Goal: Task Accomplishment & Management: Complete application form

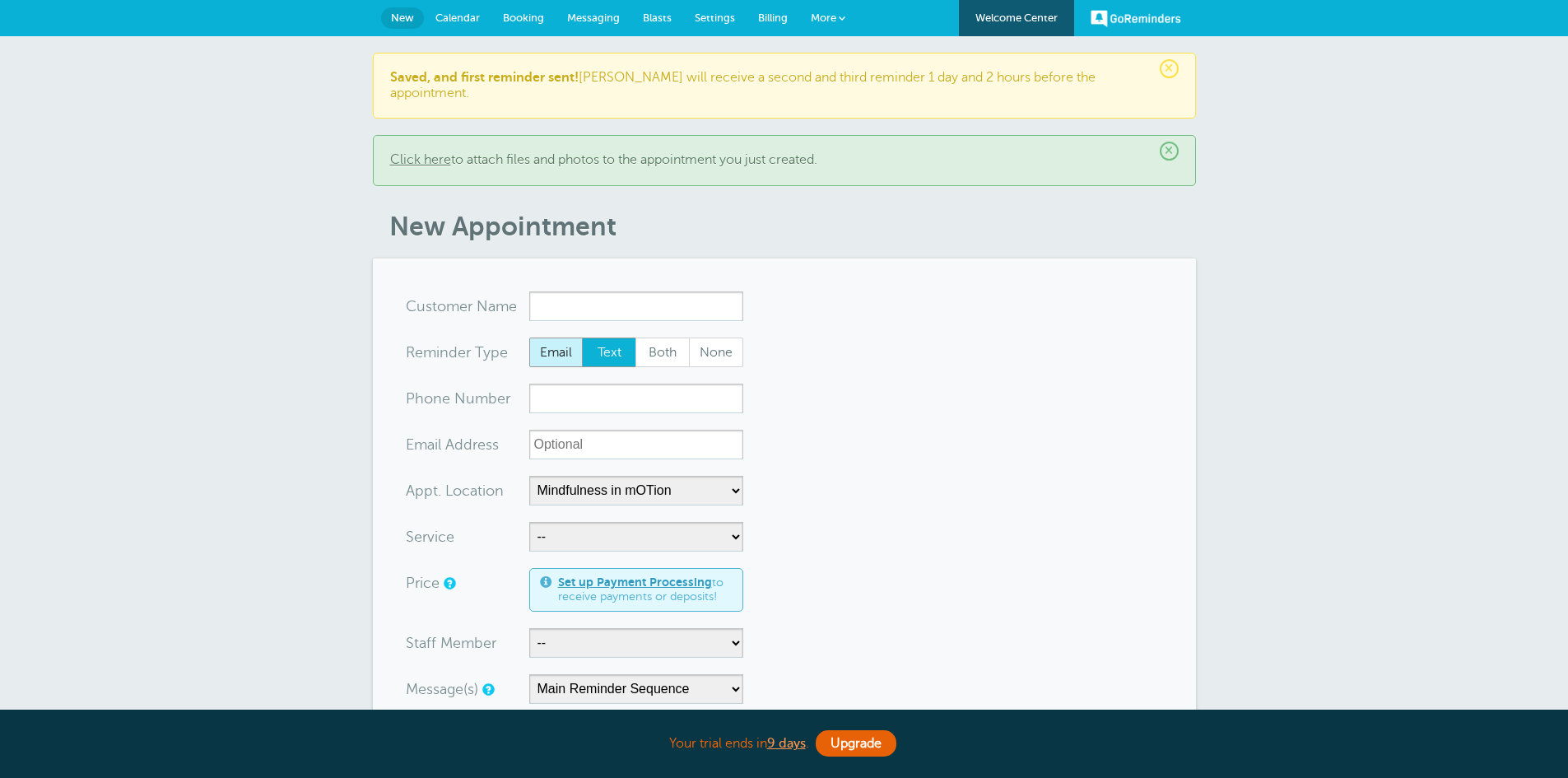
select select "25351"
click at [840, 18] on span at bounding box center [842, 18] width 7 height 7
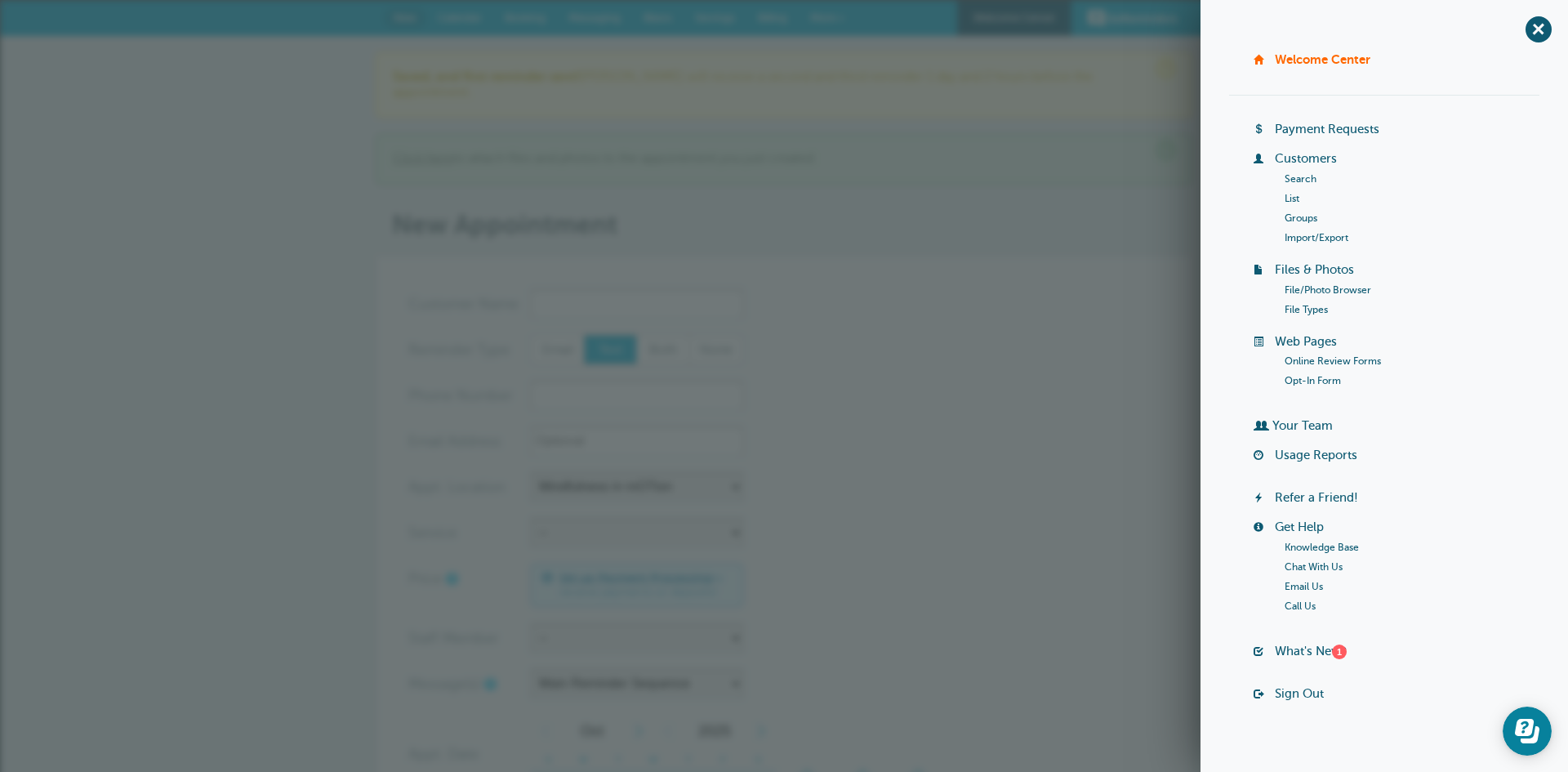
click at [1287, 195] on link "List" at bounding box center [1293, 198] width 15 height 11
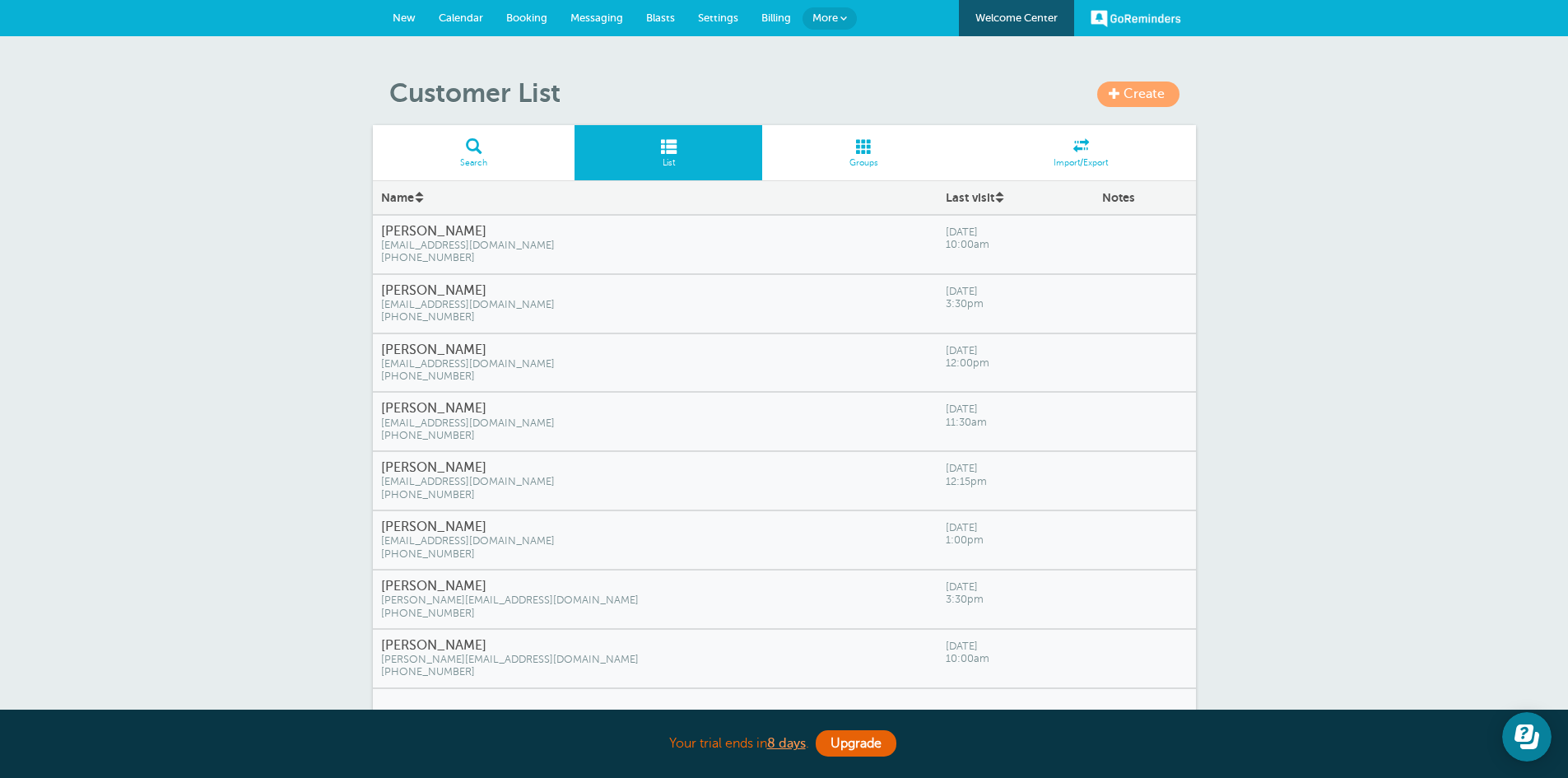
click at [946, 304] on span "3:30pm" at bounding box center [1016, 304] width 140 height 12
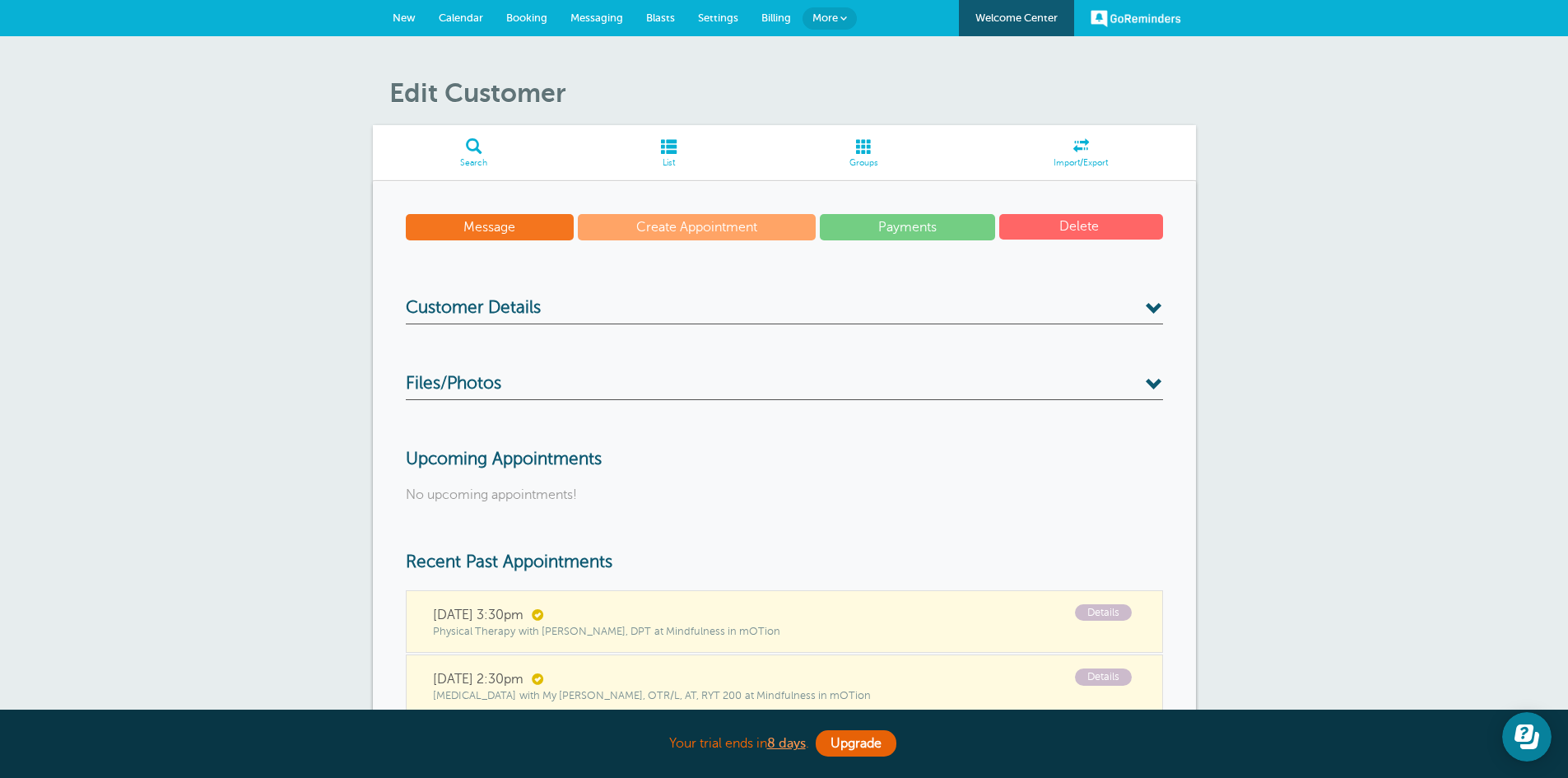
click at [1277, 588] on div "Edit Customer Search List Groups Import/Export Message Create Appointment Payme…" at bounding box center [784, 514] width 1568 height 955
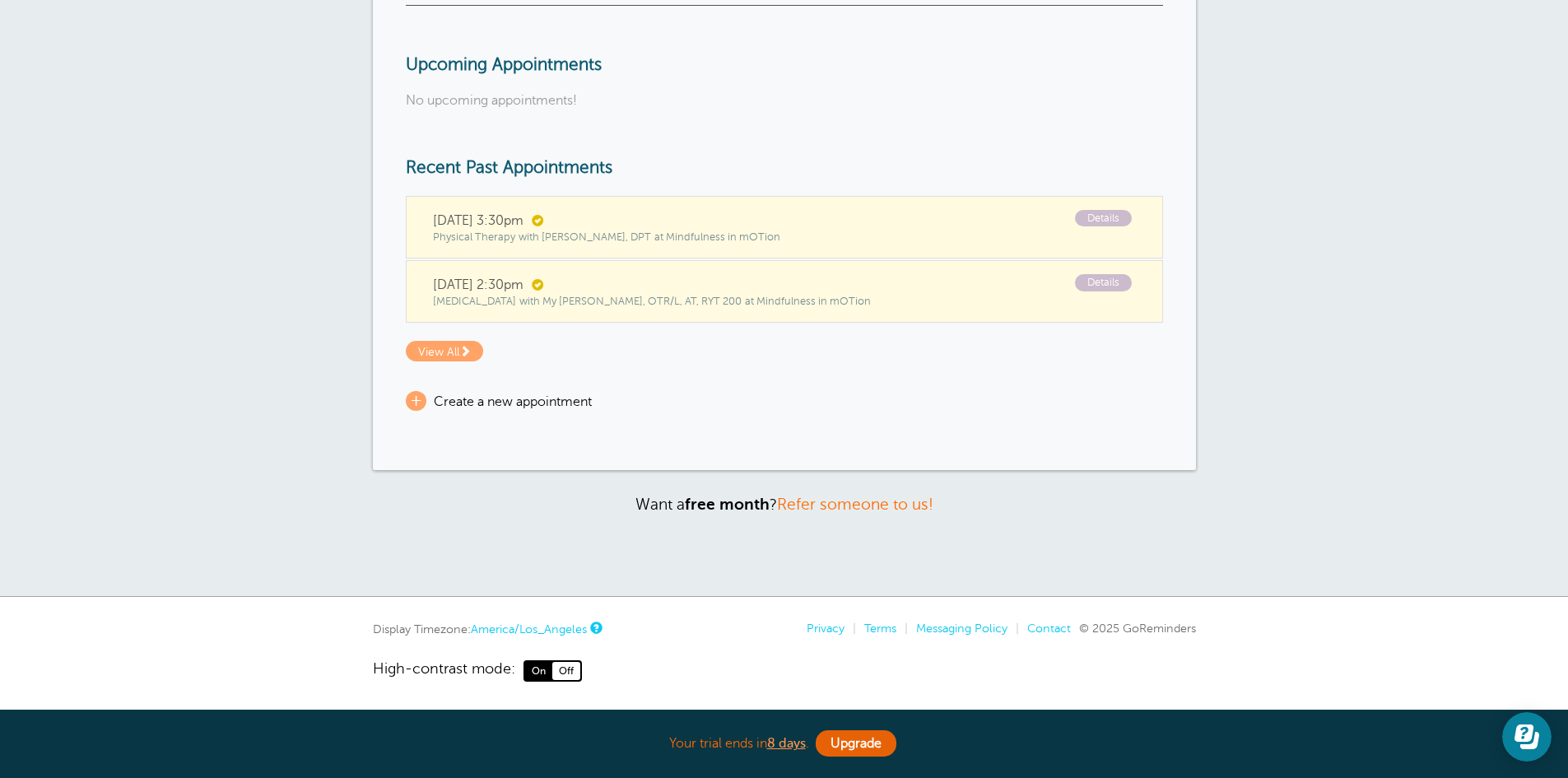
scroll to position [397, 0]
click at [522, 401] on span "Create a new appointment" at bounding box center [512, 399] width 158 height 15
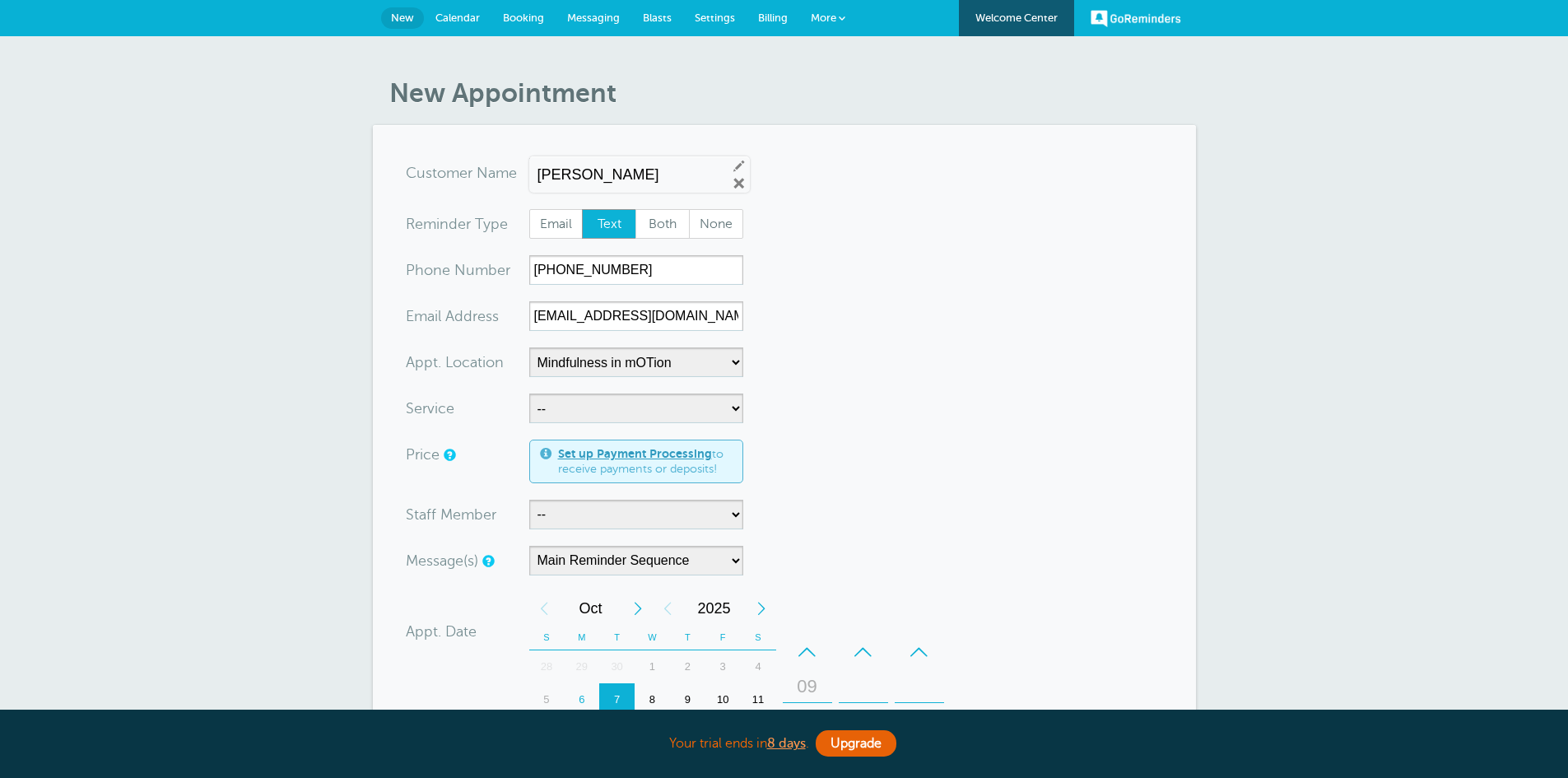
select select "25351"
click at [963, 490] on form "You are creating a new customer. To use an existing customer select one from th…" at bounding box center [784, 636] width 757 height 956
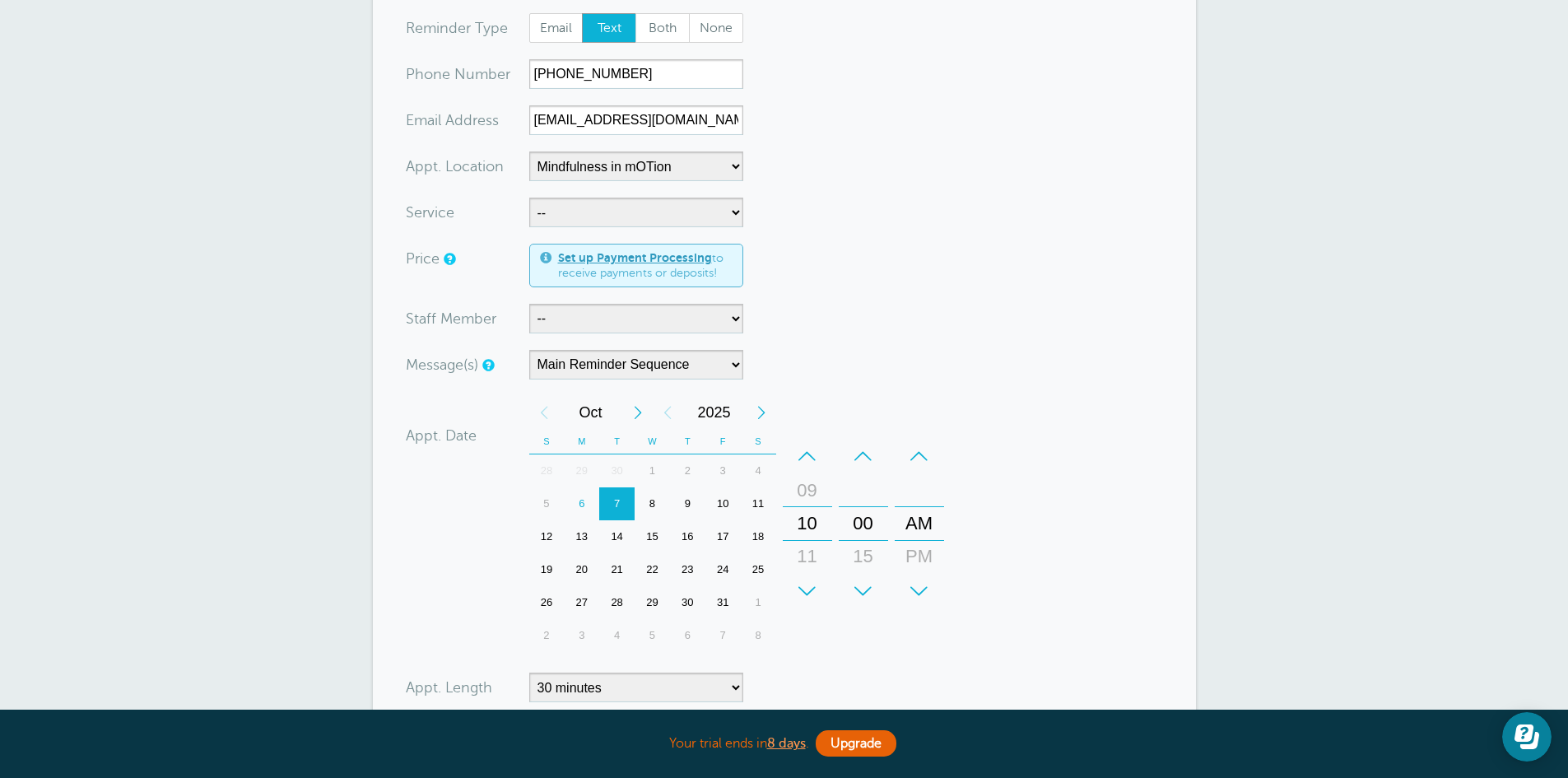
scroll to position [197, 0]
click at [653, 500] on div "8" at bounding box center [652, 502] width 36 height 33
click at [810, 460] on div "–" at bounding box center [807, 455] width 50 height 33
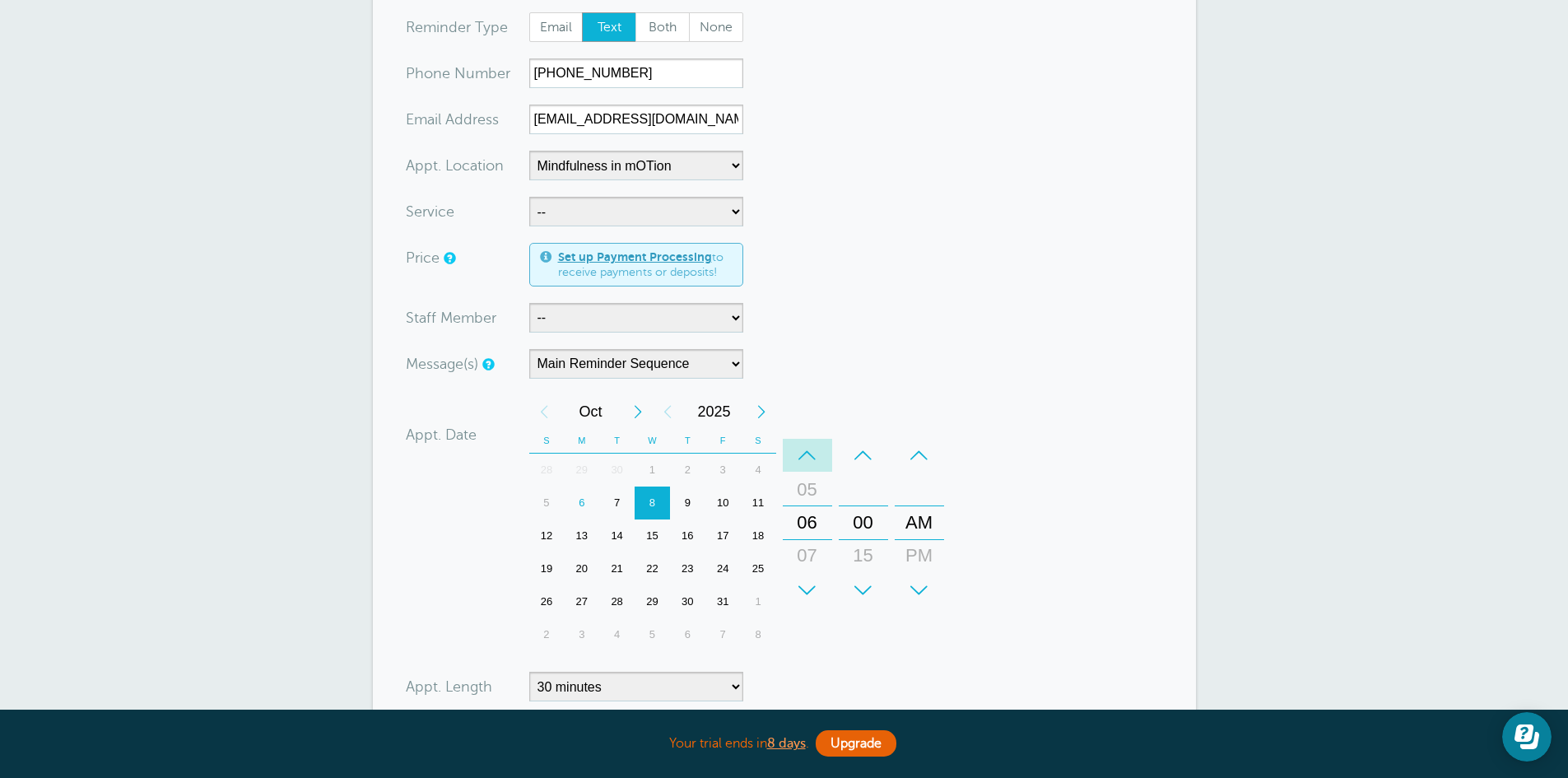
click at [810, 460] on div "–" at bounding box center [807, 455] width 50 height 33
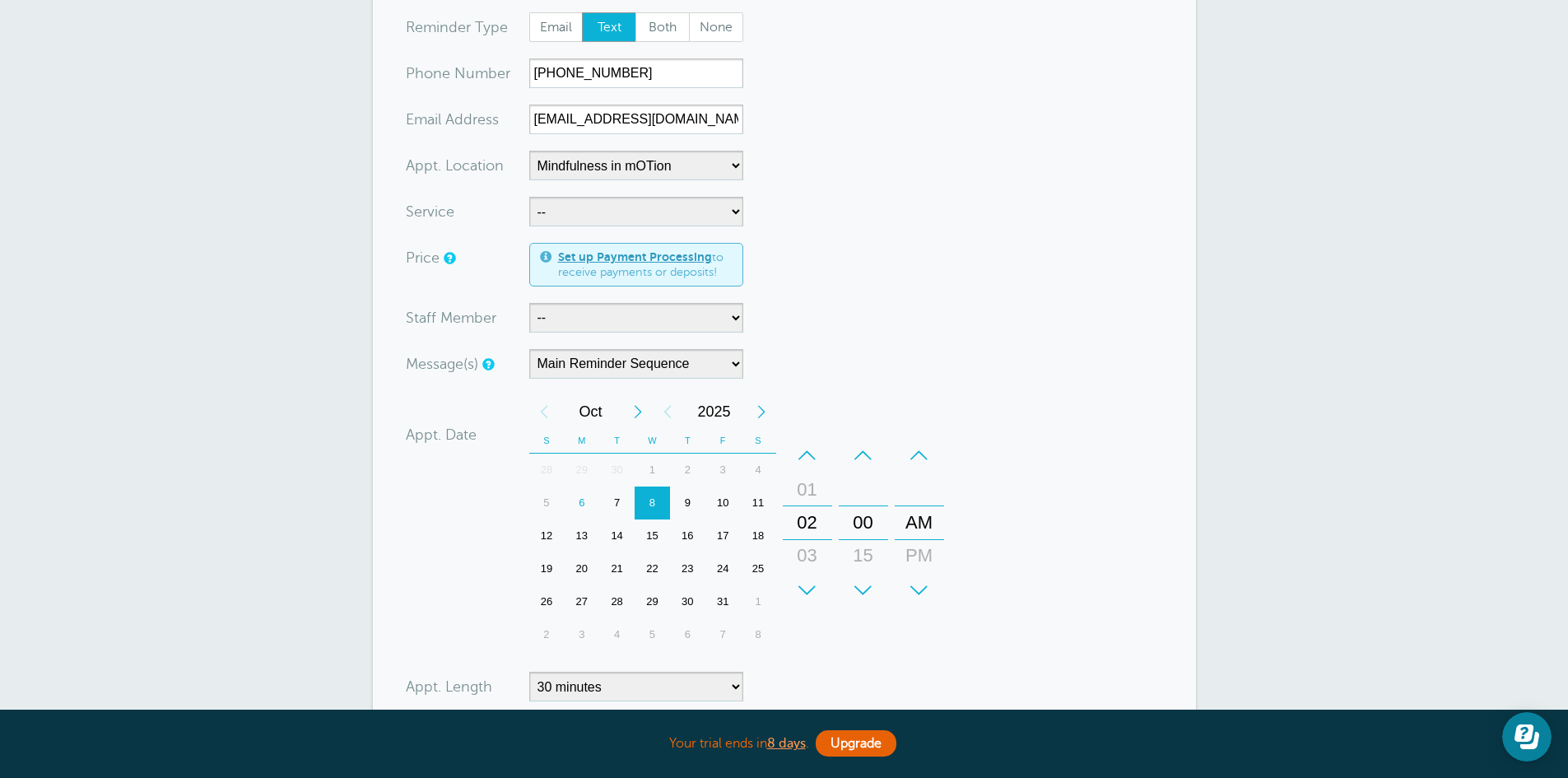
click at [806, 522] on div "02" at bounding box center [807, 522] width 39 height 33
click at [865, 591] on div "+" at bounding box center [863, 589] width 50 height 33
click at [865, 528] on div "30" at bounding box center [863, 522] width 39 height 33
click at [919, 555] on div "PM" at bounding box center [919, 555] width 39 height 33
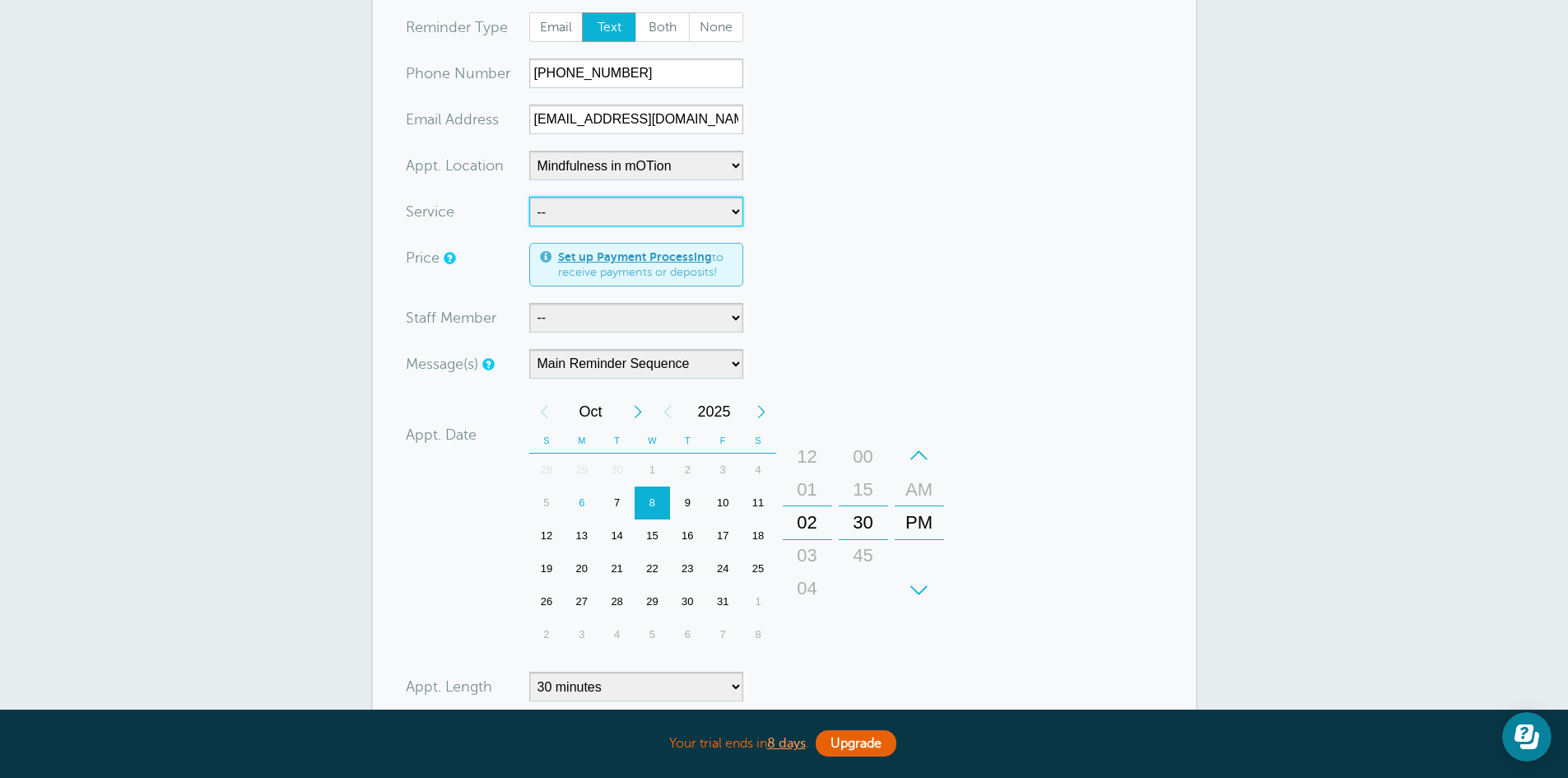
click at [729, 209] on select "-- Occupational Therapy Physical Therapy Speech Therapy" at bounding box center [635, 212] width 214 height 30
select select "28343"
click at [529, 197] on select "-- Occupational Therapy Physical Therapy Speech Therapy" at bounding box center [635, 212] width 214 height 30
select select "5"
click at [725, 318] on select "-- Carly Kemmerer, M.S., SLP Danielle Delorenzo, OTD, OTR/L, RYT 200 Kaitlyn Wo…" at bounding box center [635, 318] width 214 height 30
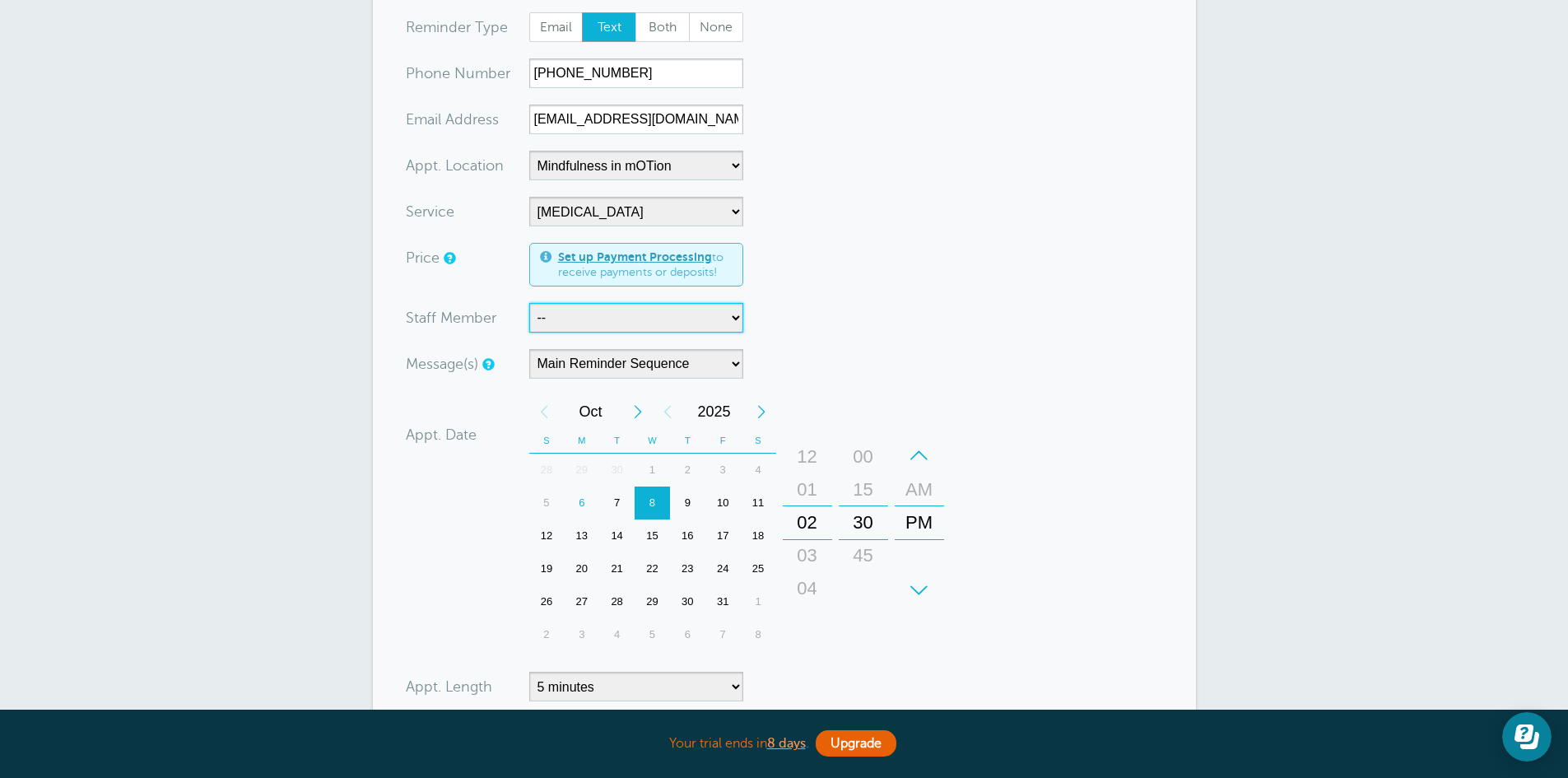
select select "21660"
click at [529, 303] on select "-- Carly Kemmerer, M.S., SLP Danielle Delorenzo, OTD, OTR/L, RYT 200 Kaitlyn Wo…" at bounding box center [635, 318] width 214 height 30
click at [736, 687] on select "5 minutes 10 minutes 15 minutes 20 minutes 25 minutes 30 minutes 35 minutes 40 …" at bounding box center [635, 686] width 214 height 30
select select "60"
click at [529, 672] on select "5 minutes 10 minutes 15 minutes 20 minutes 25 minutes 30 minutes 35 minutes 40 …" at bounding box center [635, 686] width 214 height 30
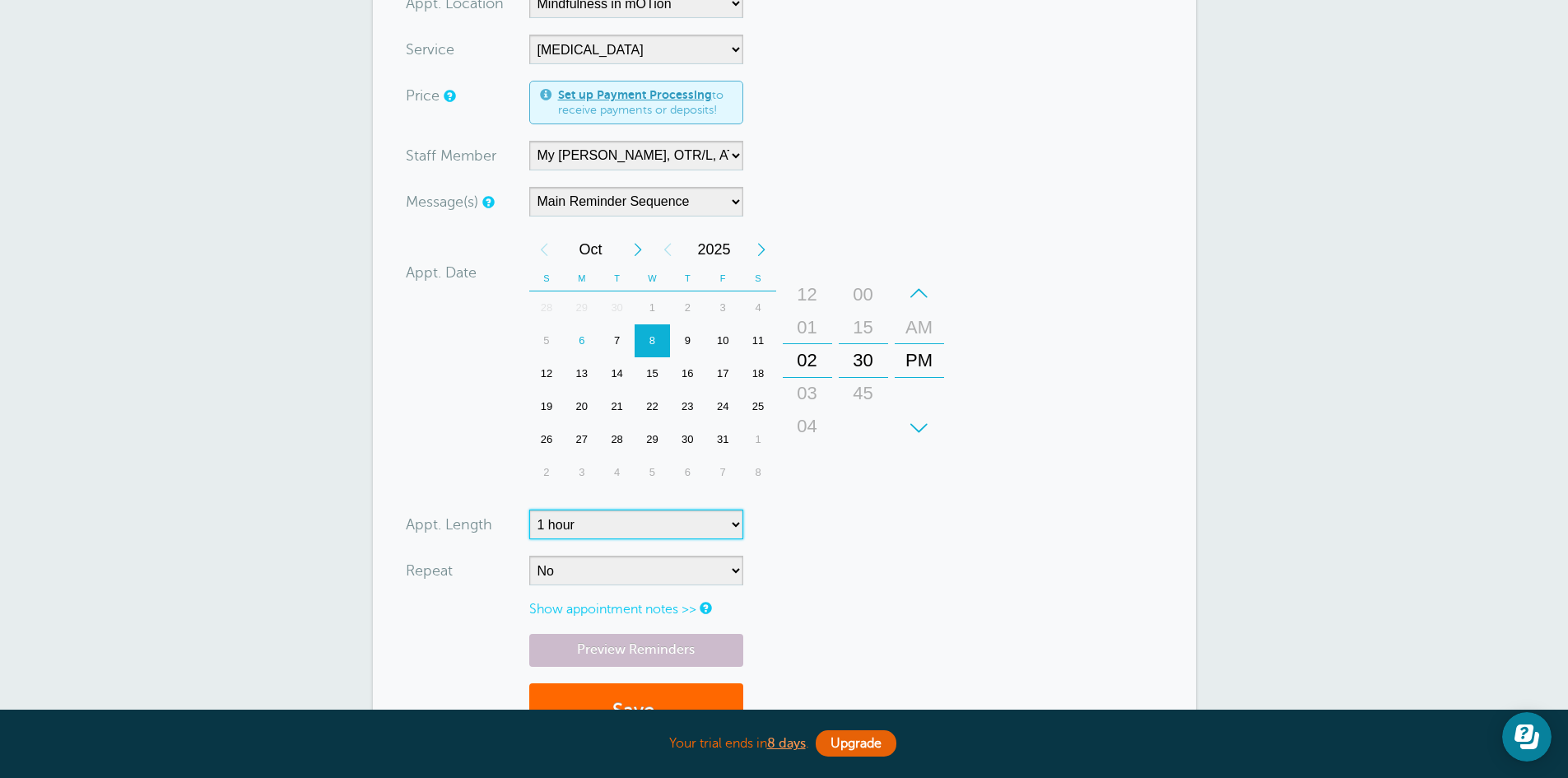
scroll to position [365, 0]
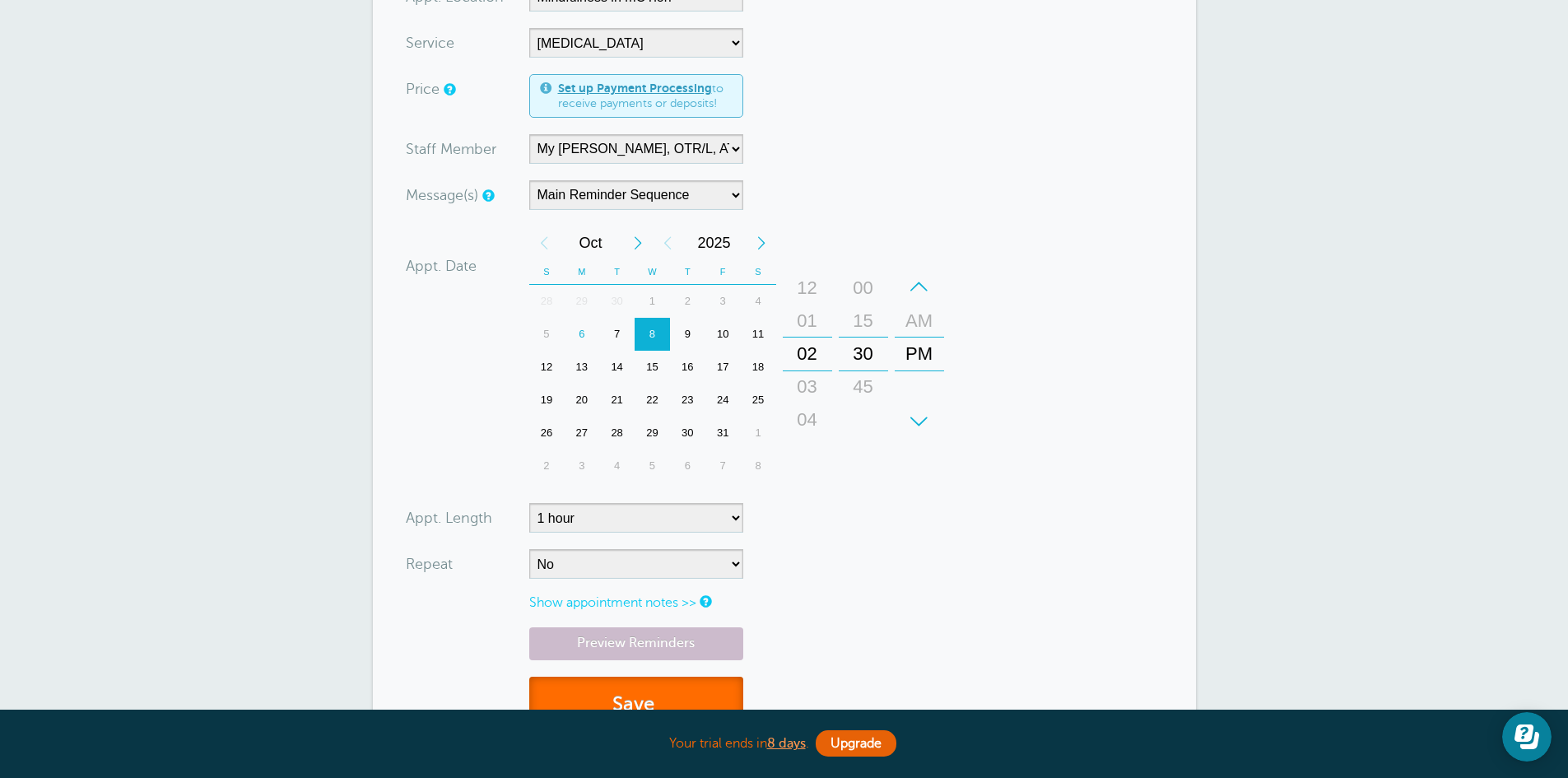
click at [707, 680] on button "Save" at bounding box center [635, 704] width 214 height 57
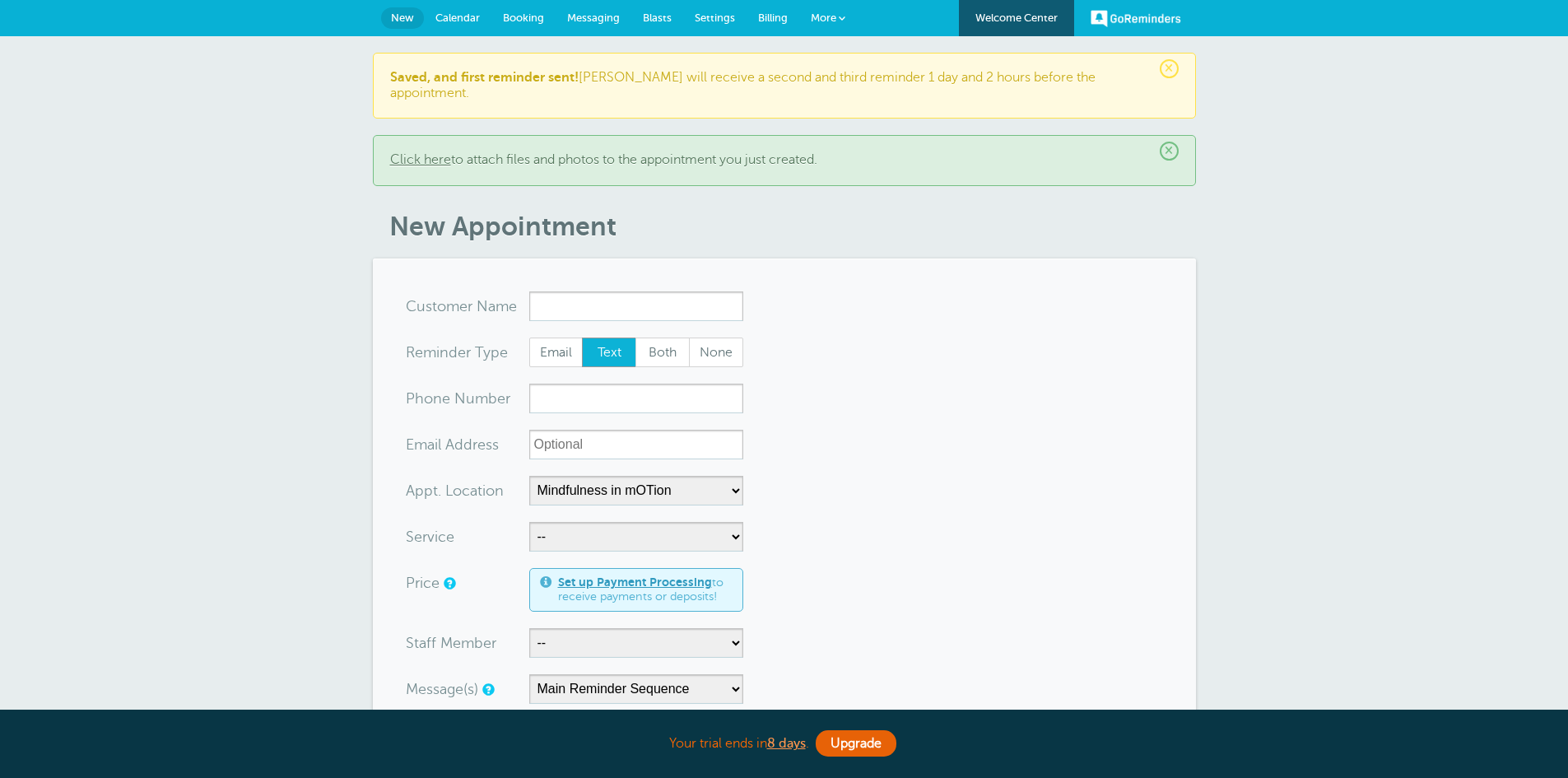
select select "25351"
